Goal: Find specific page/section: Find specific page/section

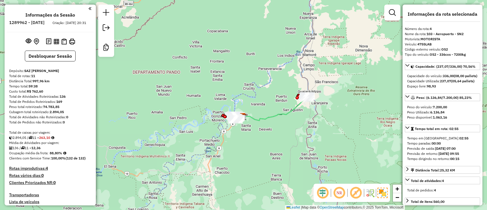
select select "**********"
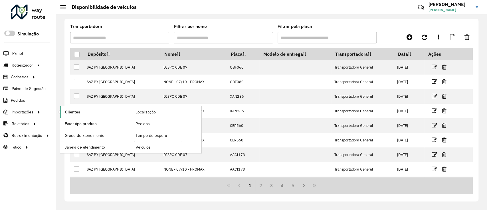
click at [89, 113] on link "Clientes" at bounding box center [95, 111] width 70 height 11
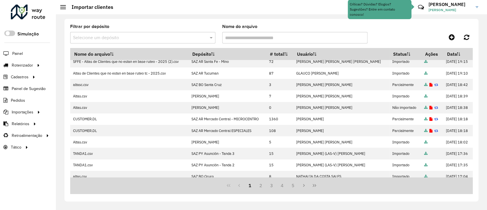
scroll to position [112, 0]
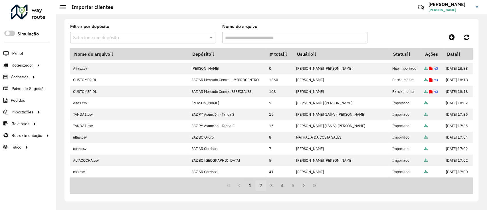
click at [260, 188] on button "2" at bounding box center [260, 185] width 11 height 11
